Goal: Task Accomplishment & Management: Complete application form

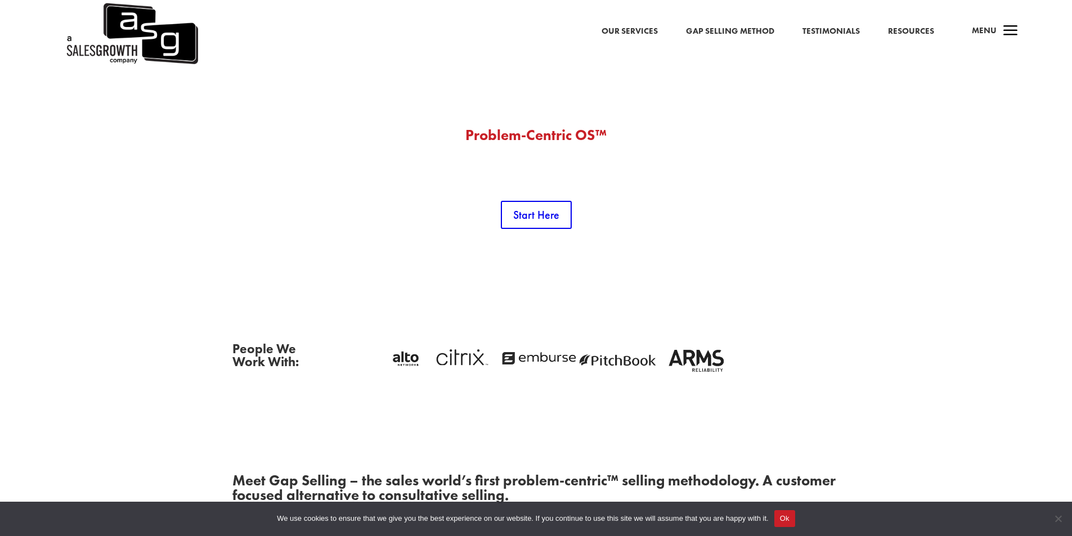
click at [986, 29] on span "Menu" at bounding box center [984, 30] width 25 height 11
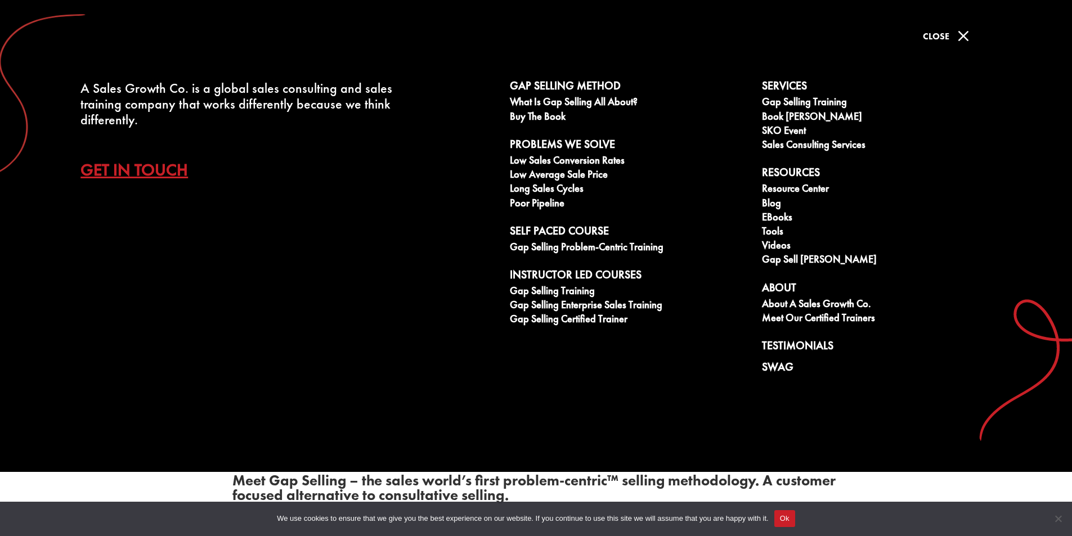
click at [997, 28] on div "a Menu" at bounding box center [991, 33] width 54 height 27
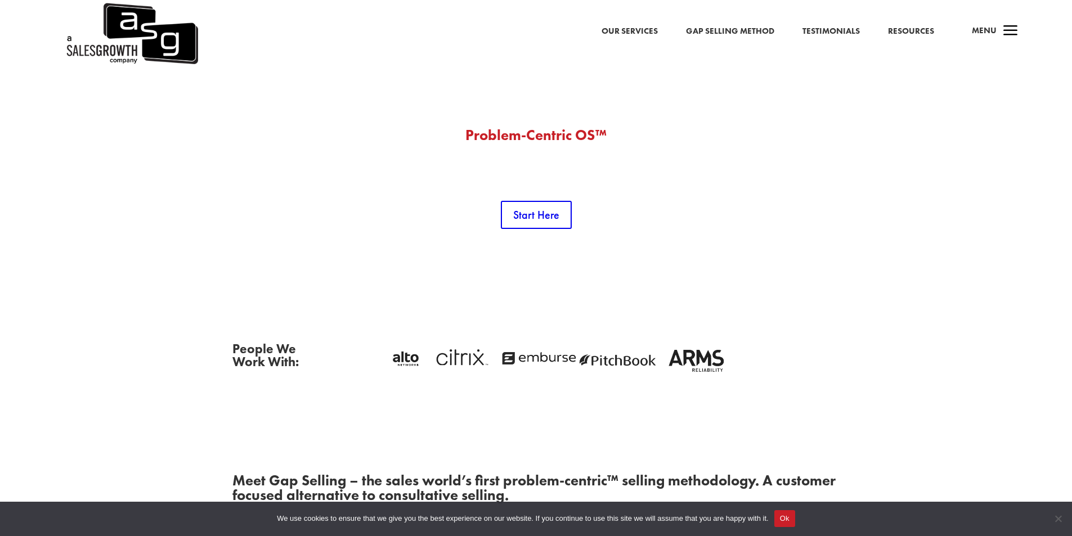
click at [1008, 34] on span "a" at bounding box center [1011, 31] width 23 height 23
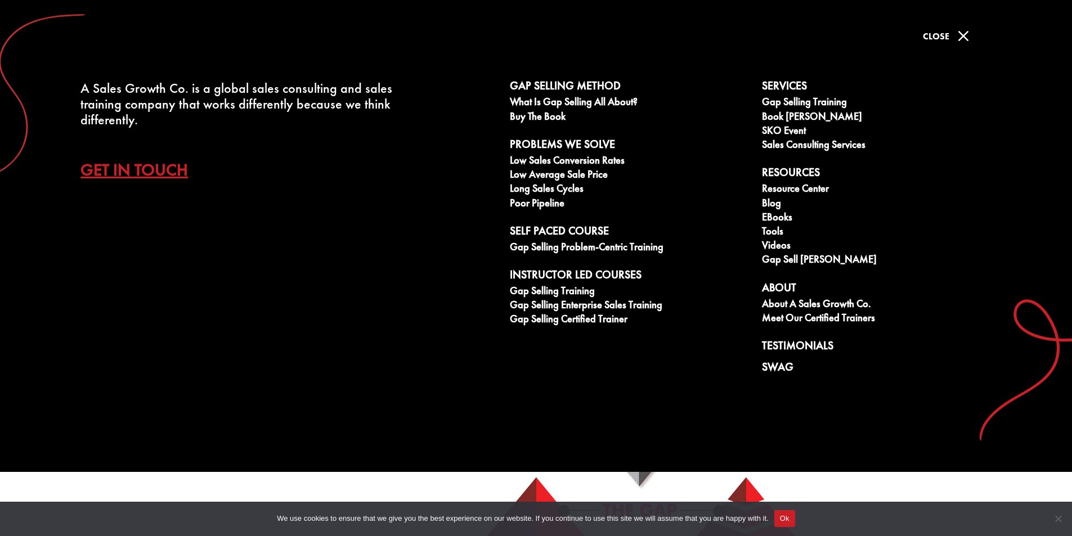
scroll to position [187, 0]
click at [153, 163] on link "Get In Touch" at bounding box center [143, 169] width 124 height 39
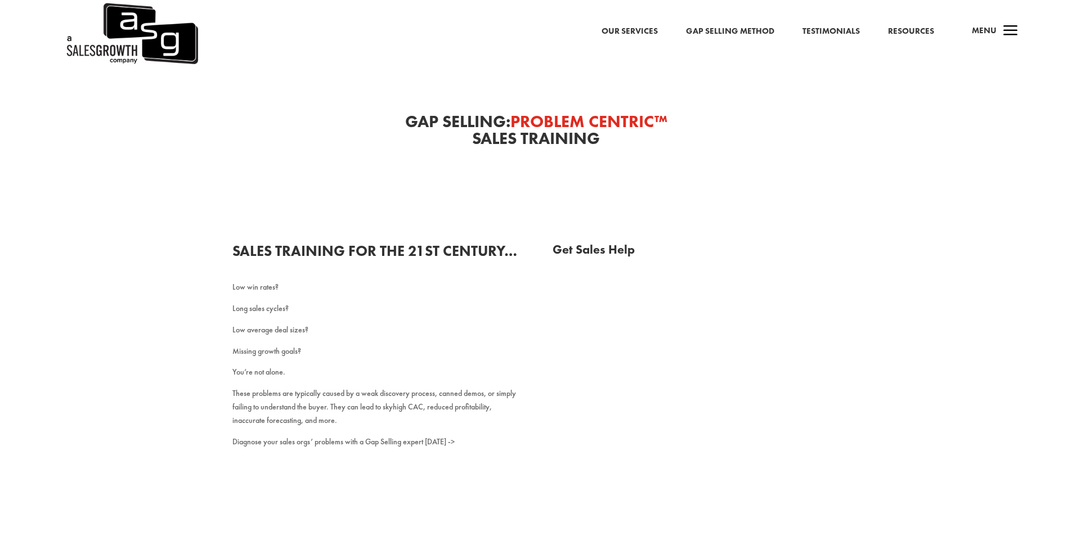
click at [698, 278] on div "Get Sales Help" at bounding box center [696, 432] width 287 height 377
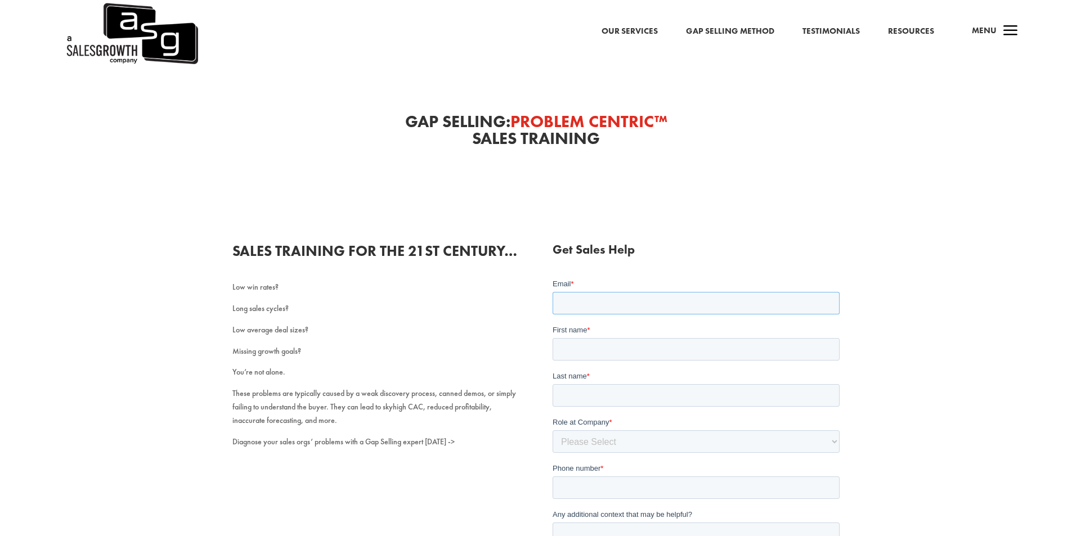
click at [685, 306] on input "Email *" at bounding box center [696, 303] width 287 height 23
drag, startPoint x: 1251, startPoint y: 556, endPoint x: 676, endPoint y: 312, distance: 624.5
click at [685, 306] on input "Email *" at bounding box center [696, 303] width 287 height 23
type input "Lucy@Professionalcompanypages.com"
type input "Lucy"
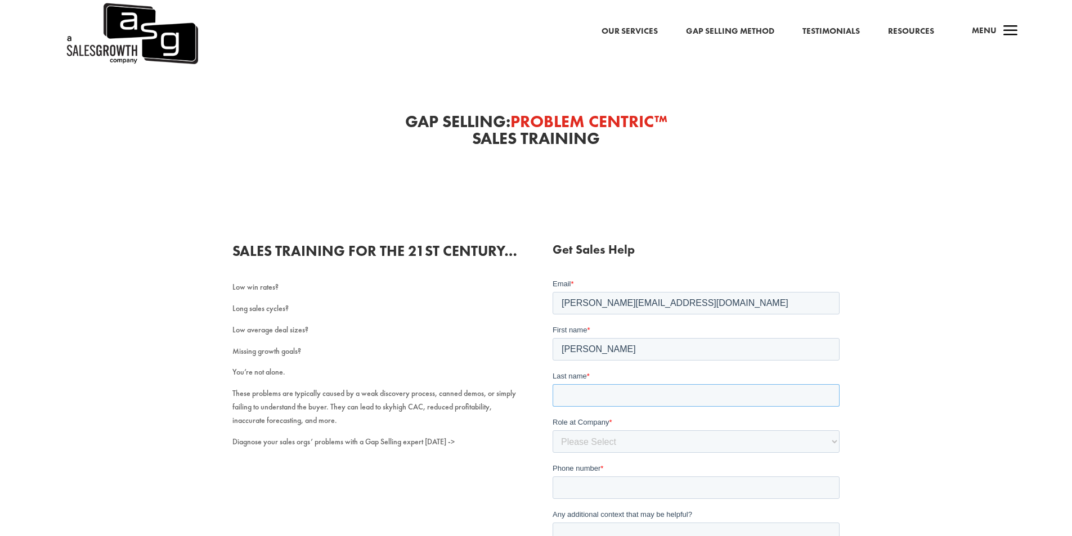
type input "Howard"
type input "8149805065"
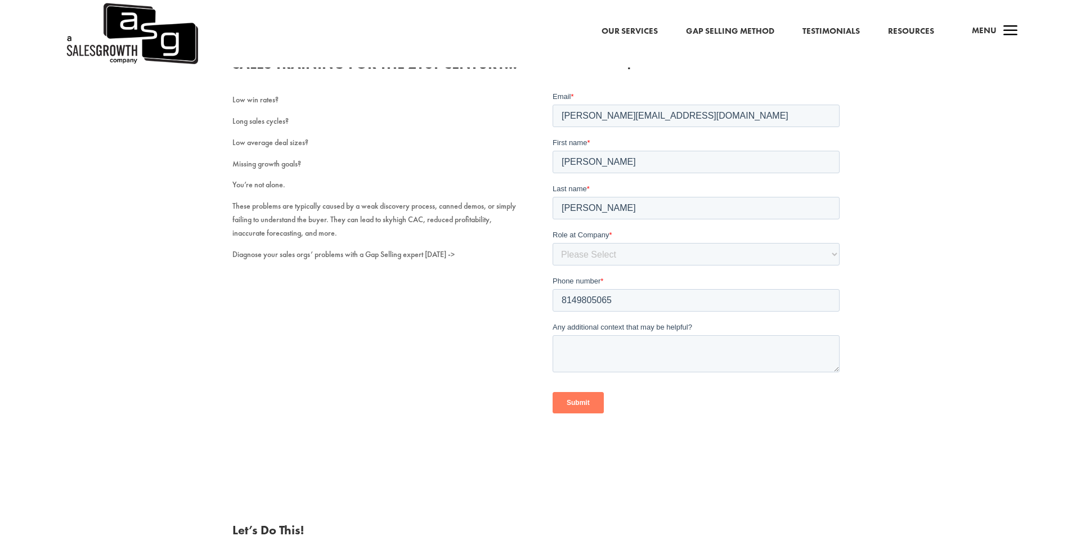
click at [596, 331] on span "Any additional context that may be helpful?" at bounding box center [623, 327] width 140 height 8
click at [596, 336] on textarea "Any additional context that may be helpful?" at bounding box center [696, 354] width 287 height 37
paste textarea "Wikipedia is considered to be the World’s most significant tool for reference m…"
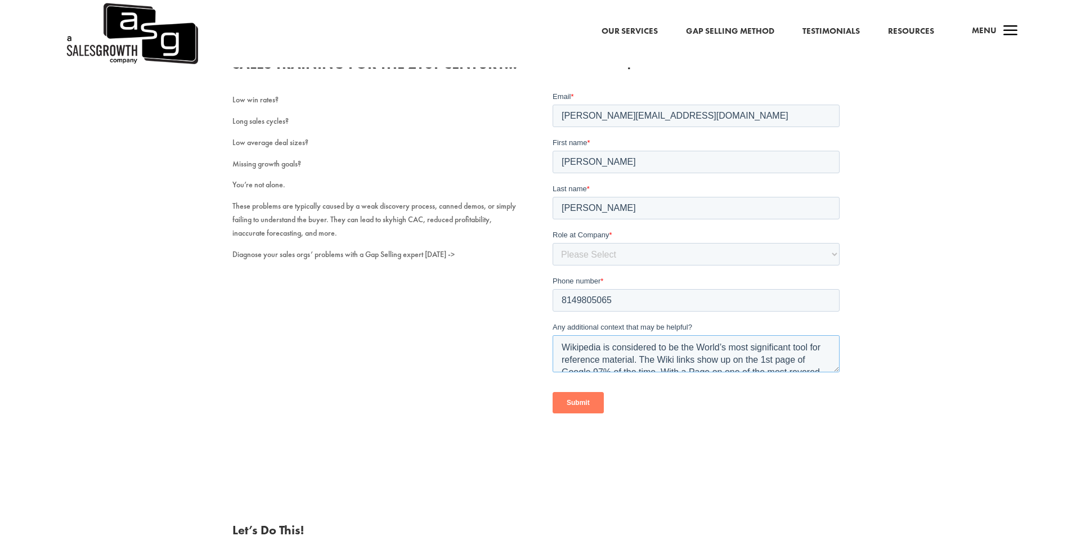
scroll to position [178, 0]
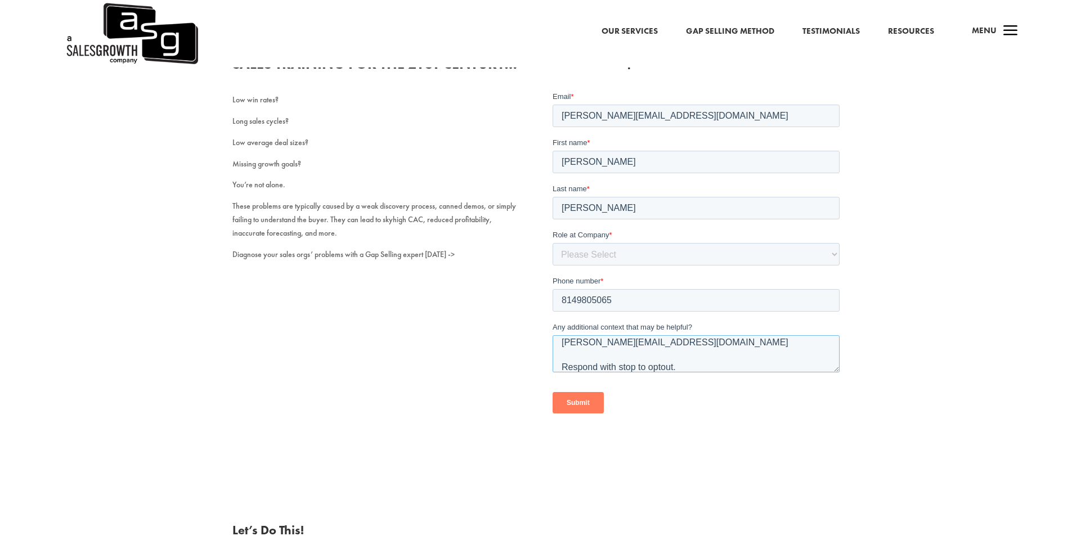
type textarea "Wikipedia is considered to be the World’s most significant tool for reference m…"
click at [588, 302] on input "8149805065" at bounding box center [696, 300] width 287 height 23
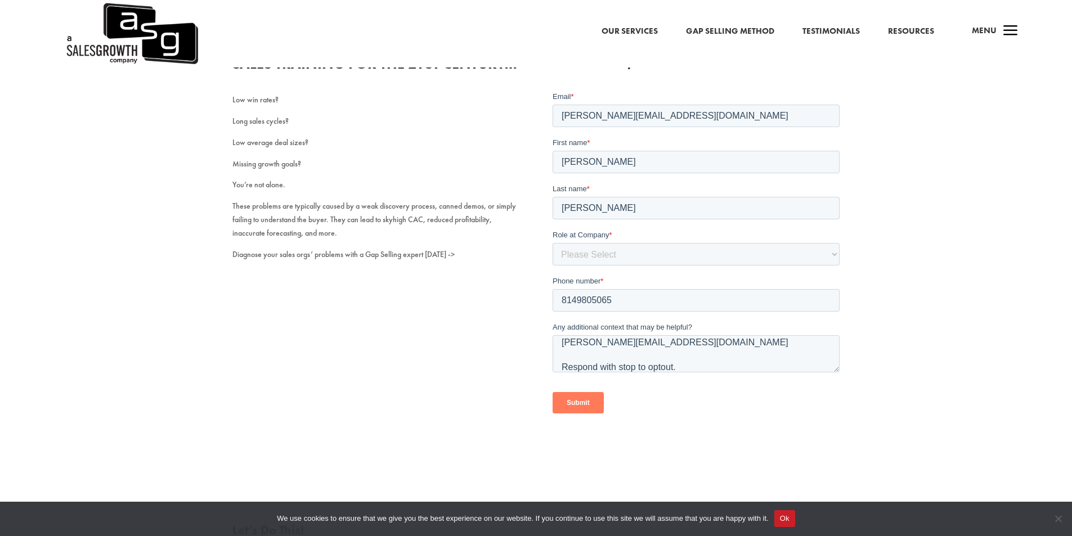
drag, startPoint x: 589, startPoint y: 275, endPoint x: 601, endPoint y: 272, distance: 12.3
click at [600, 274] on form "Email * Lucy@Professionalcompanypages.com First name * Lucy Last name * Howard …" at bounding box center [696, 257] width 287 height 332
click at [601, 272] on form "Email * Lucy@Professionalcompanypages.com First name * Lucy Last name * Howard …" at bounding box center [696, 257] width 287 height 332
click at [611, 261] on select "Please Select C-Level (CRO, CSO, etc) Senior Leadership (VP of Sales, VP of Ena…" at bounding box center [696, 254] width 287 height 23
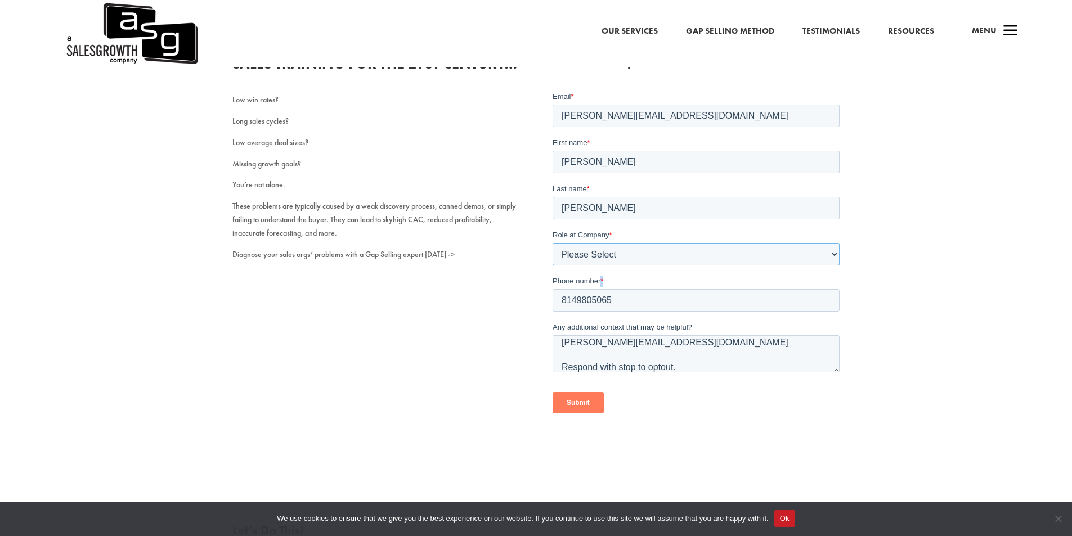
select select "Other"
click at [553, 243] on select "Please Select C-Level (CRO, CSO, etc) Senior Leadership (VP of Sales, VP of Ena…" at bounding box center [696, 254] width 287 height 23
click at [602, 312] on input "8149805065" at bounding box center [696, 300] width 287 height 23
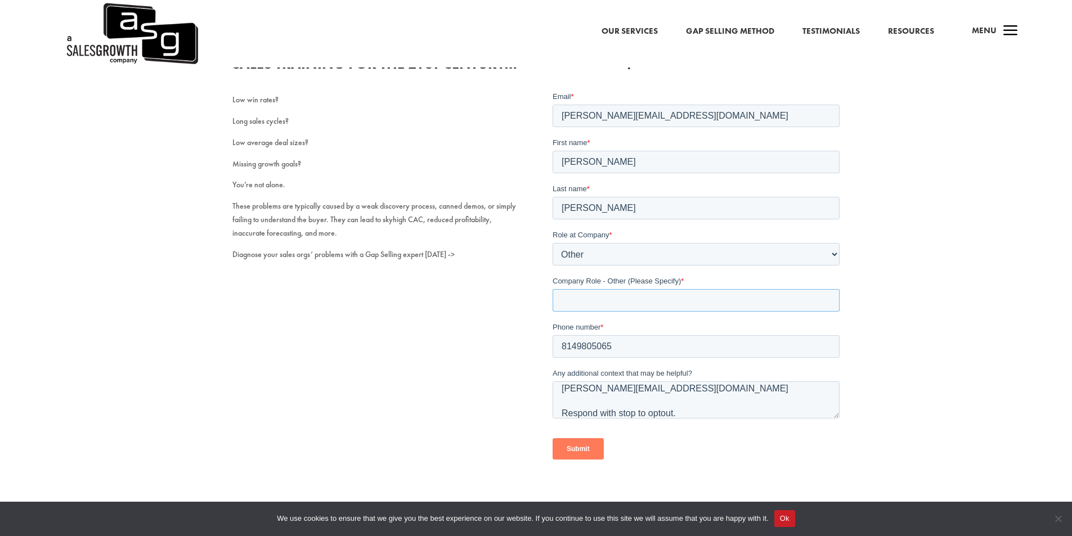
click at [615, 292] on input "Company Role - Other (Please Specify) *" at bounding box center [696, 300] width 287 height 23
drag, startPoint x: 615, startPoint y: 292, endPoint x: 603, endPoint y: 301, distance: 15.0
click at [615, 292] on input "Company Role - Other (Please Specify) *" at bounding box center [696, 300] width 287 height 23
type input "Professional Company Page"
click at [625, 378] on label "Any additional context that may be helpful?" at bounding box center [696, 373] width 287 height 11
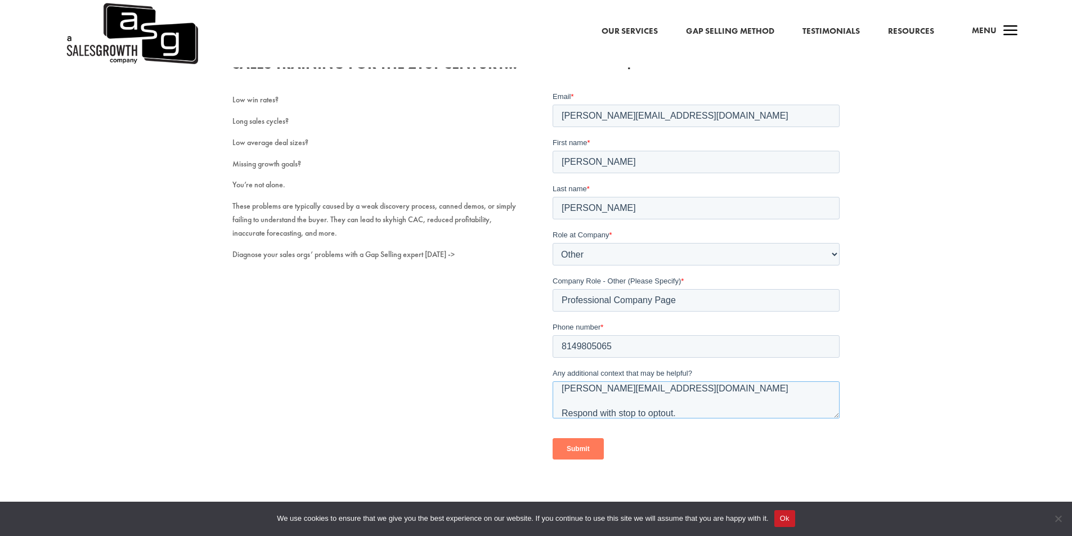
click at [625, 382] on textarea "Wikipedia is considered to be the World’s most significant tool for reference m…" at bounding box center [696, 400] width 287 height 37
click at [633, 397] on textarea "Wikipedia is considered to be the World’s most significant tool for reference m…" at bounding box center [696, 400] width 287 height 37
click at [594, 450] on input "Submit" at bounding box center [578, 449] width 51 height 21
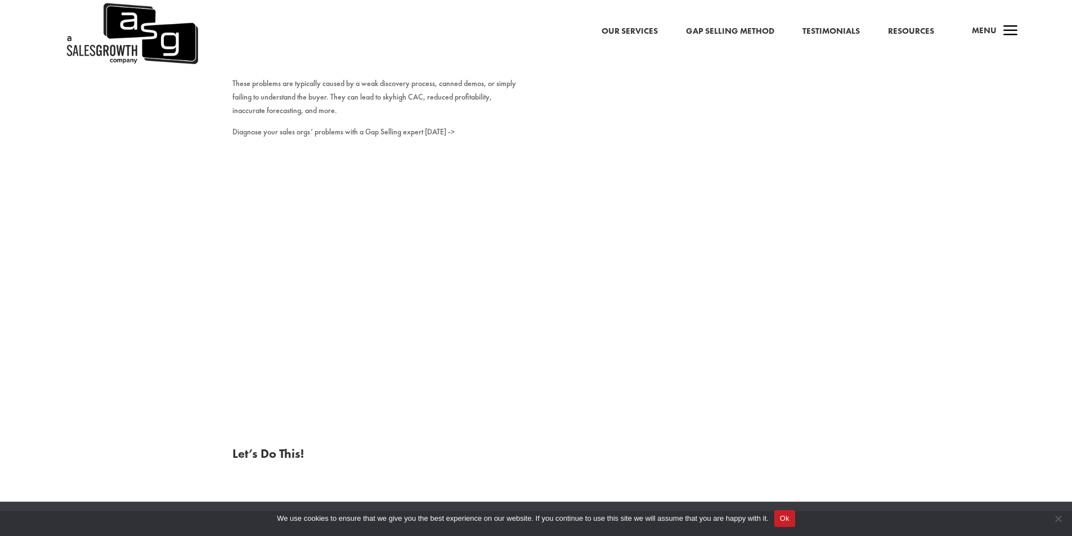
scroll to position [0, 0]
